Goal: Check status

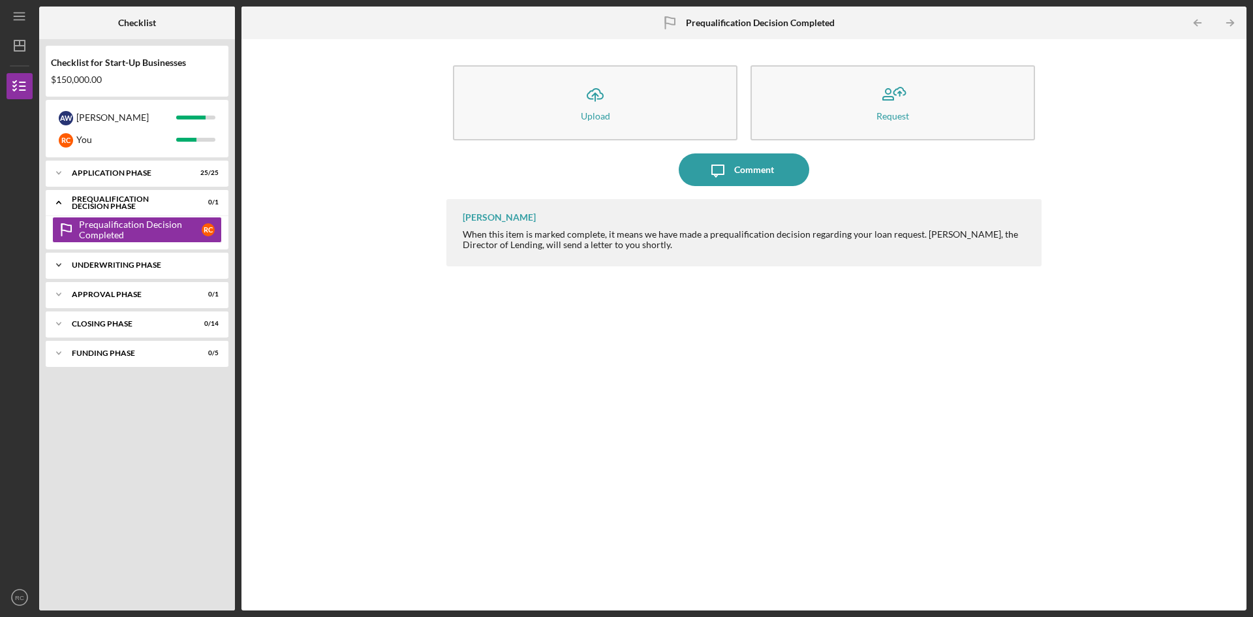
click at [64, 267] on icon "Icon/Expander" at bounding box center [59, 265] width 26 height 26
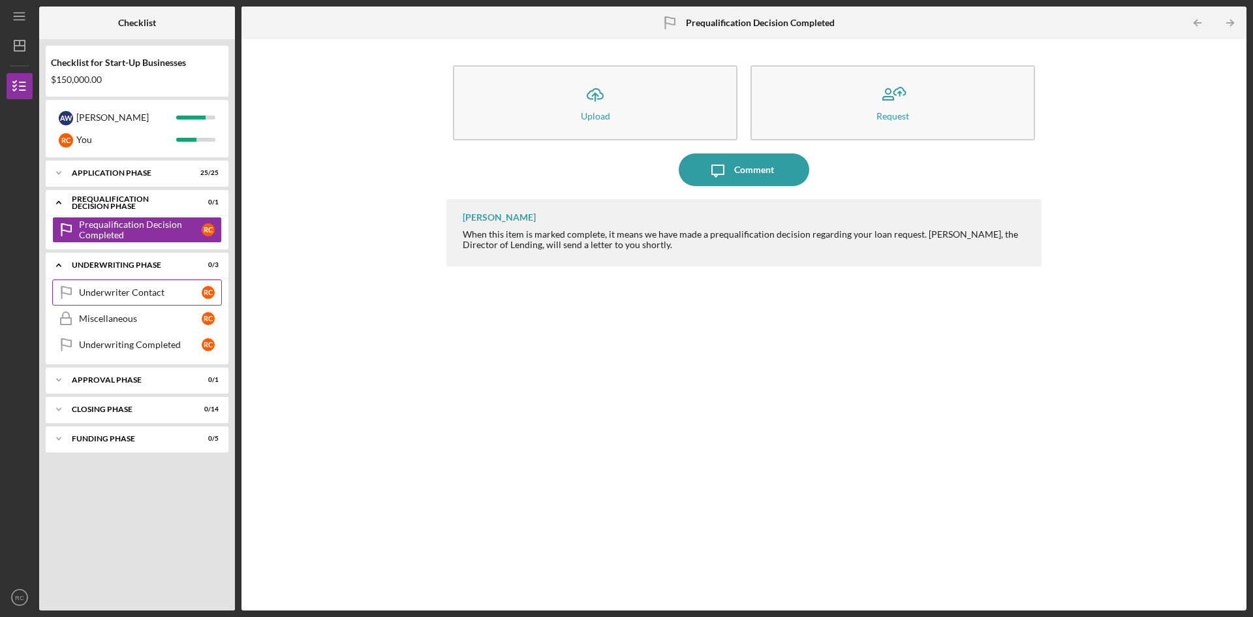
click at [125, 299] on link "Underwriter Contact Underwriter Contact R C" at bounding box center [137, 292] width 170 height 26
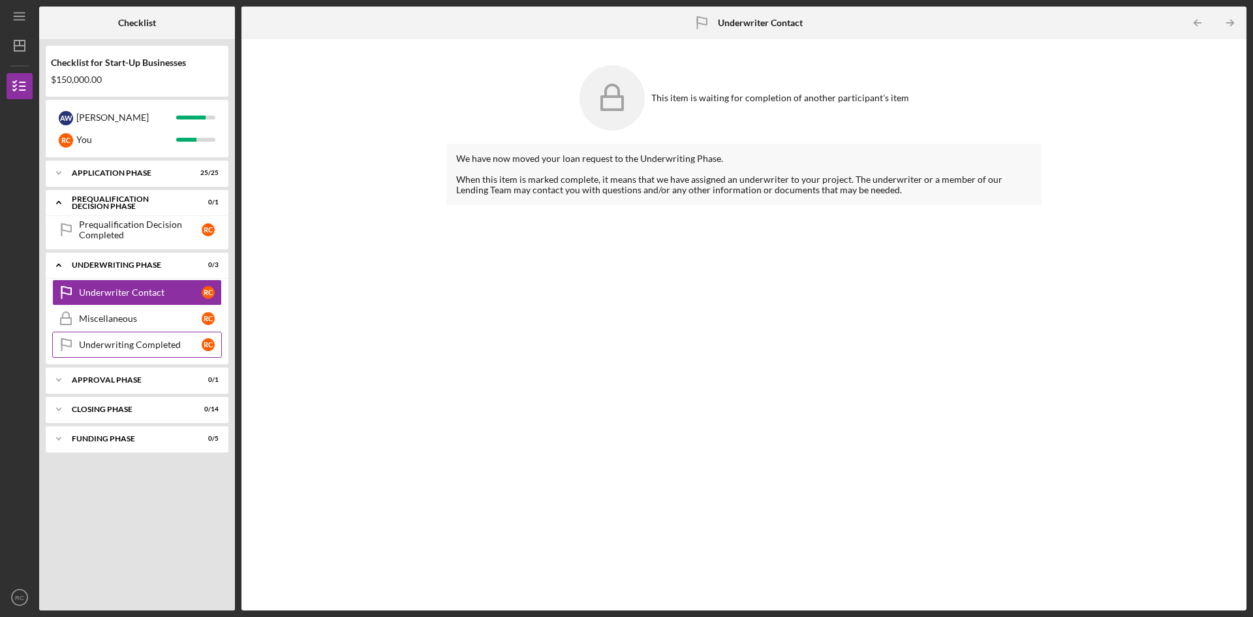
click at [140, 345] on div "Underwriting Completed" at bounding box center [140, 344] width 123 height 10
